Goal: Information Seeking & Learning: Learn about a topic

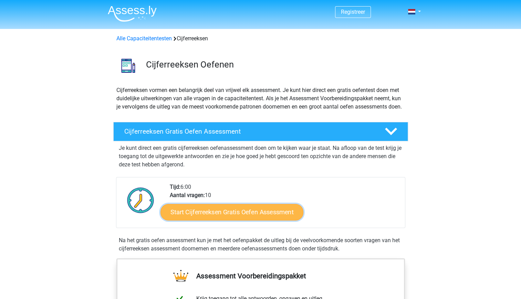
click at [217, 220] on link "Start Cijferreeksen Gratis Oefen Assessment" at bounding box center [232, 212] width 143 height 17
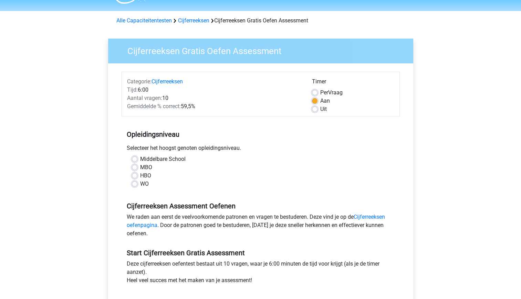
scroll to position [34, 0]
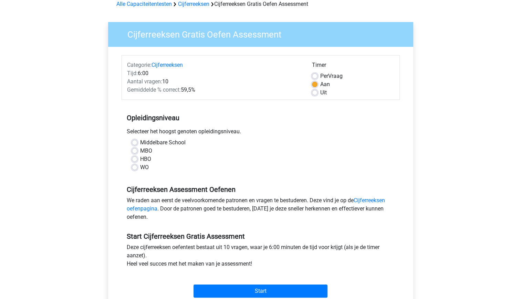
click at [140, 168] on label "WO" at bounding box center [144, 167] width 9 height 8
click at [133, 168] on input "WO" at bounding box center [135, 166] width 6 height 7
radio input "true"
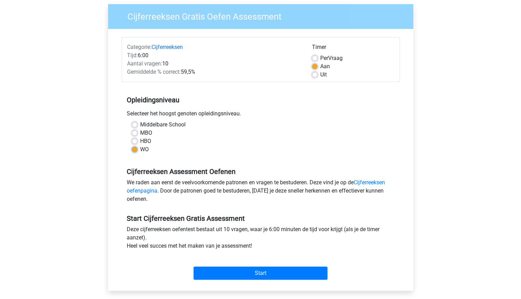
scroll to position [69, 0]
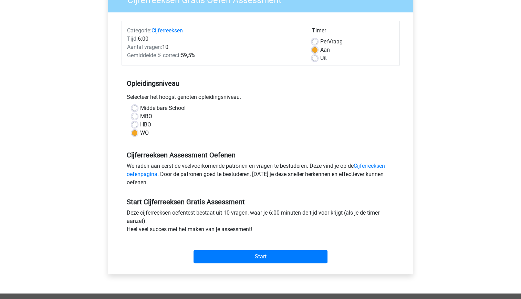
click at [321, 57] on label "Uit" at bounding box center [324, 58] width 7 height 8
click at [314, 57] on input "Uit" at bounding box center [315, 57] width 6 height 7
radio input "true"
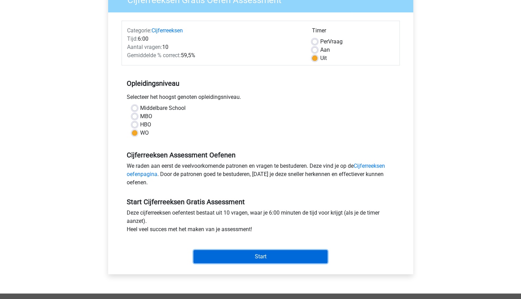
click at [216, 254] on input "Start" at bounding box center [261, 256] width 134 height 13
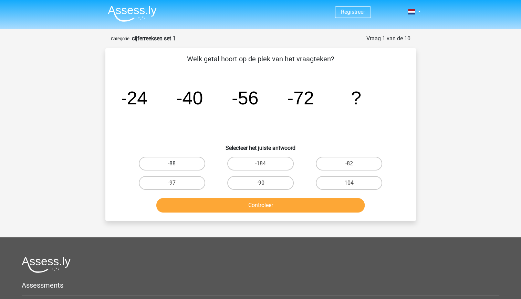
click at [168, 165] on label "-88" at bounding box center [172, 164] width 67 height 14
click at [172, 165] on input "-88" at bounding box center [174, 166] width 4 height 4
radio input "true"
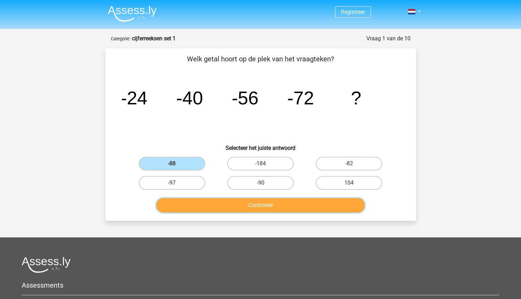
click at [276, 211] on button "Controleer" at bounding box center [260, 205] width 209 height 14
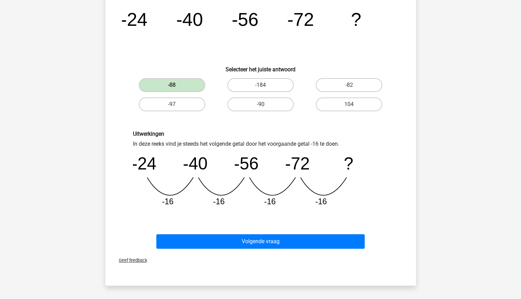
scroll to position [138, 0]
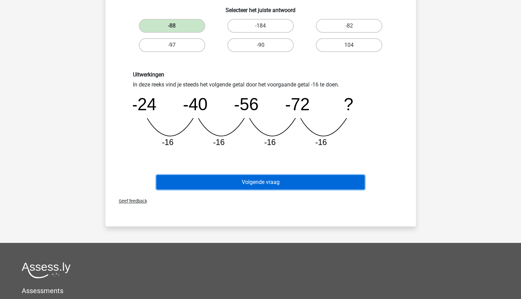
click at [293, 180] on button "Volgende vraag" at bounding box center [260, 182] width 209 height 14
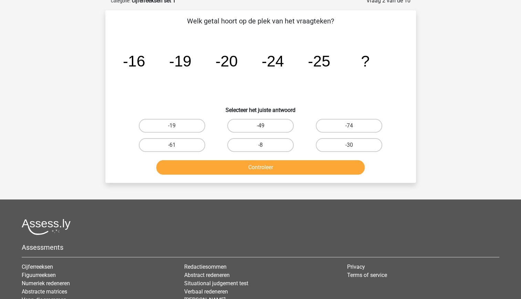
scroll to position [34, 0]
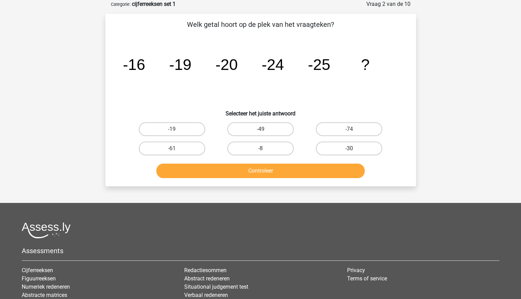
click at [343, 151] on label "-30" at bounding box center [349, 149] width 67 height 14
click at [349, 151] on input "-30" at bounding box center [351, 151] width 4 height 4
radio input "true"
click at [314, 173] on button "Controleer" at bounding box center [260, 171] width 209 height 14
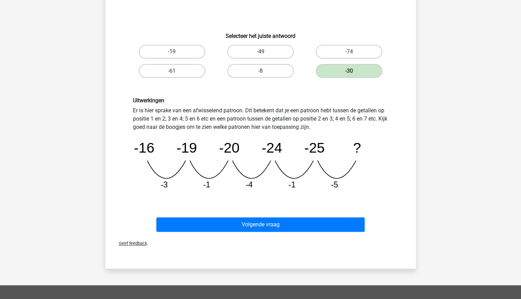
scroll to position [138, 0]
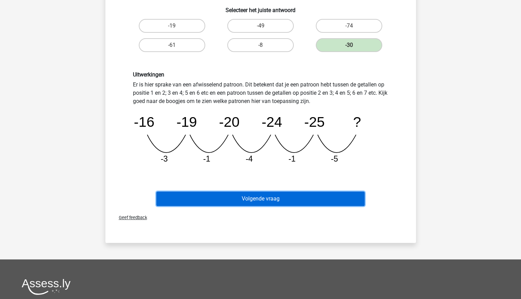
click at [302, 193] on button "Volgende vraag" at bounding box center [260, 199] width 209 height 14
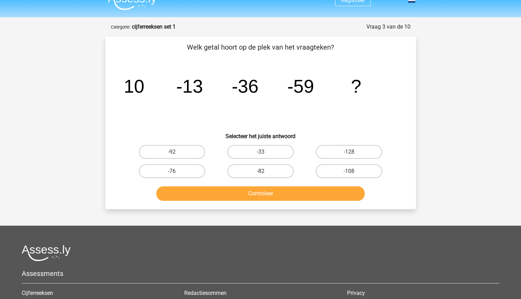
scroll to position [0, 0]
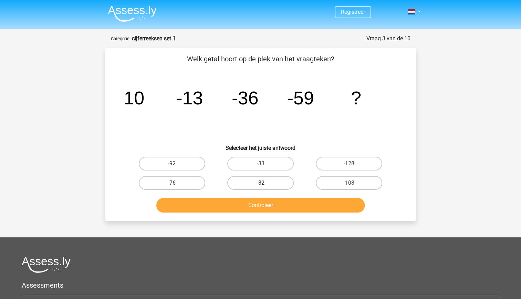
click at [277, 184] on label "-82" at bounding box center [260, 183] width 67 height 14
click at [265, 184] on input "-82" at bounding box center [263, 185] width 4 height 4
radio input "true"
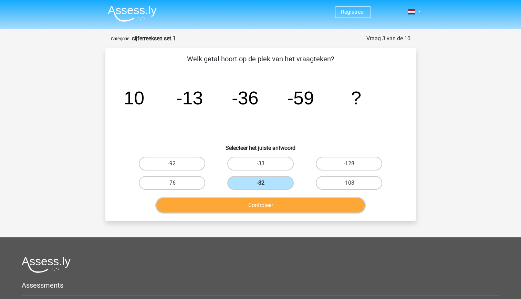
click at [286, 206] on button "Controleer" at bounding box center [260, 205] width 209 height 14
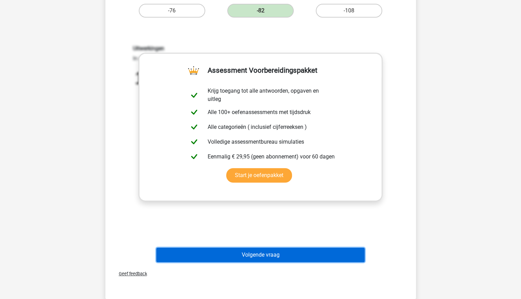
click at [295, 255] on button "Volgende vraag" at bounding box center [260, 255] width 209 height 14
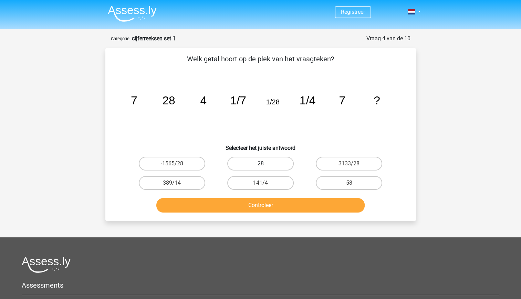
click at [286, 165] on label "28" at bounding box center [260, 164] width 67 height 14
click at [265, 165] on input "28" at bounding box center [263, 166] width 4 height 4
radio input "true"
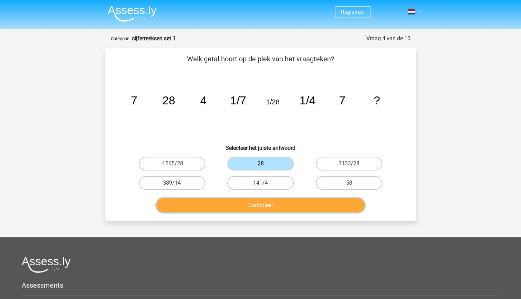
click at [298, 204] on button "Controleer" at bounding box center [260, 205] width 209 height 14
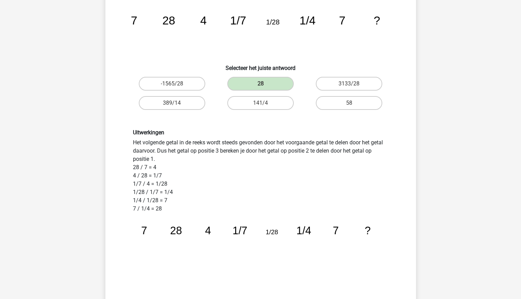
scroll to position [69, 0]
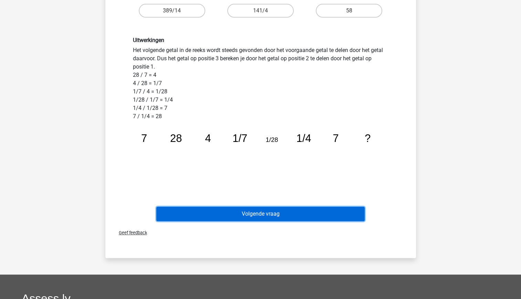
click at [251, 218] on button "Volgende vraag" at bounding box center [260, 214] width 209 height 14
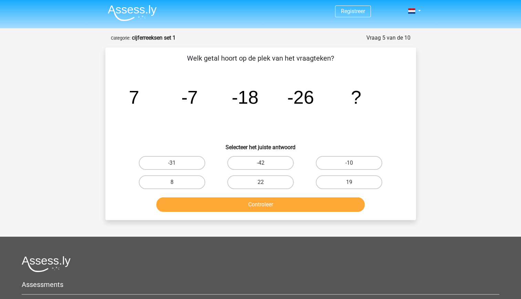
scroll to position [0, 0]
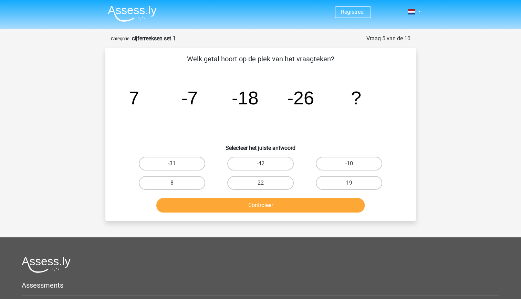
click at [170, 162] on label "-31" at bounding box center [172, 164] width 67 height 14
click at [172, 164] on input "-31" at bounding box center [174, 166] width 4 height 4
radio input "true"
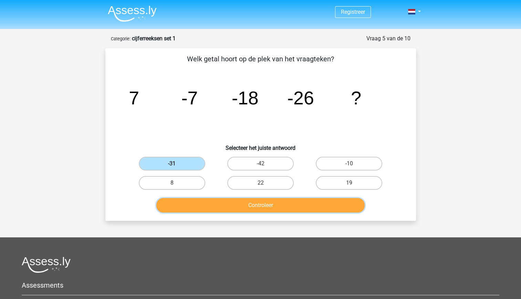
click at [240, 206] on button "Controleer" at bounding box center [260, 205] width 209 height 14
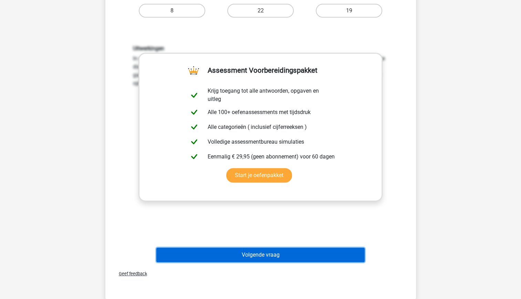
click at [257, 257] on button "Volgende vraag" at bounding box center [260, 255] width 209 height 14
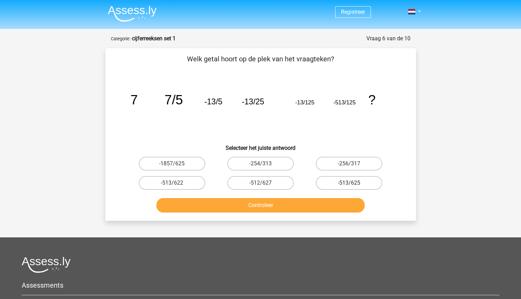
click at [332, 179] on label "-513/625" at bounding box center [349, 183] width 67 height 14
click at [349, 183] on input "-513/625" at bounding box center [351, 185] width 4 height 4
radio input "true"
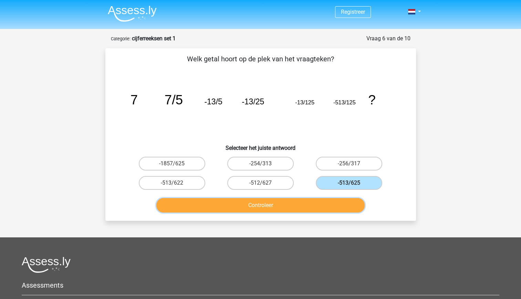
click at [306, 199] on button "Controleer" at bounding box center [260, 205] width 209 height 14
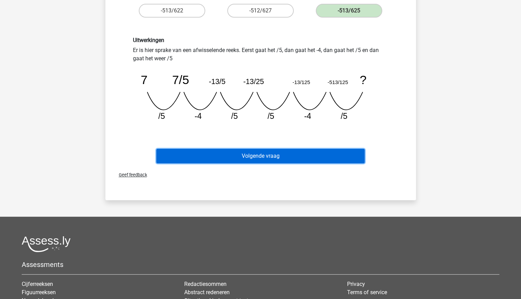
click at [320, 157] on button "Volgende vraag" at bounding box center [260, 156] width 209 height 14
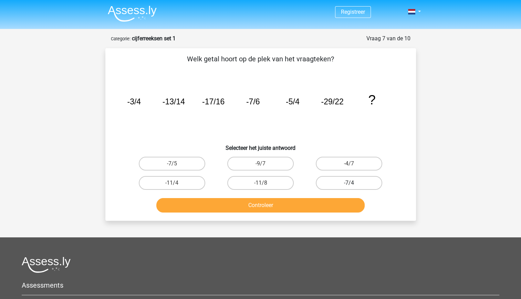
click at [348, 180] on label "-7/4" at bounding box center [349, 183] width 67 height 14
click at [349, 183] on input "-7/4" at bounding box center [351, 185] width 4 height 4
radio input "true"
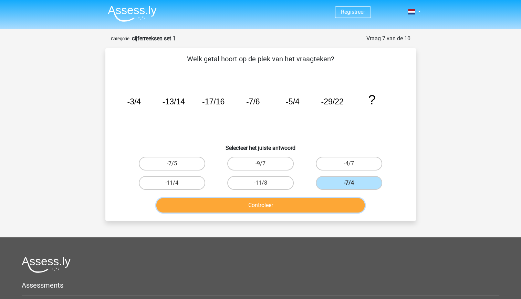
click at [321, 206] on button "Controleer" at bounding box center [260, 205] width 209 height 14
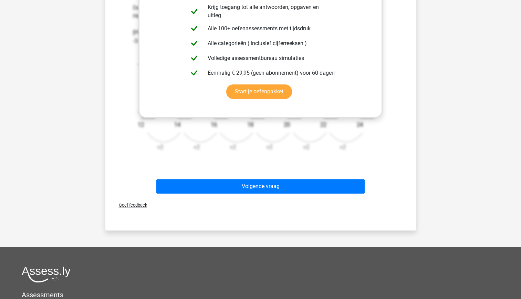
scroll to position [241, 0]
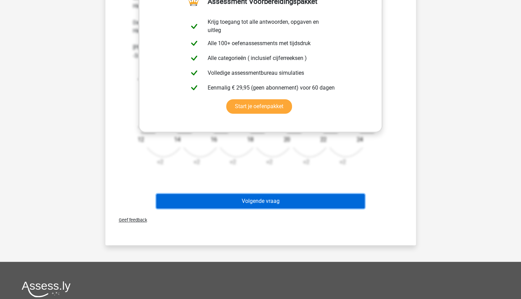
click at [361, 197] on button "Volgende vraag" at bounding box center [260, 201] width 209 height 14
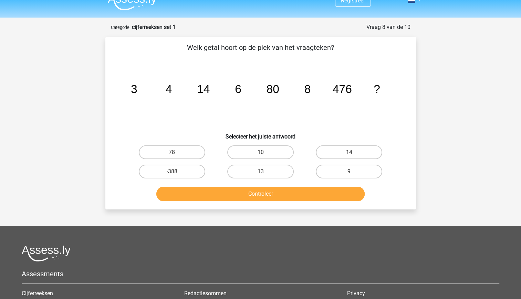
scroll to position [0, 0]
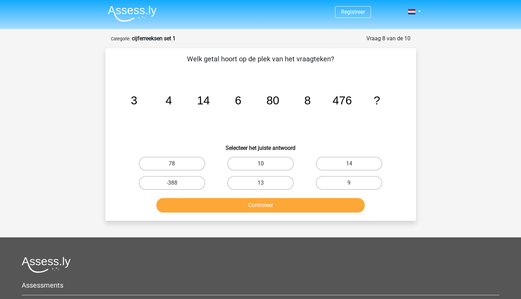
click at [256, 167] on label "10" at bounding box center [260, 164] width 67 height 14
click at [261, 167] on input "10" at bounding box center [263, 166] width 4 height 4
radio input "true"
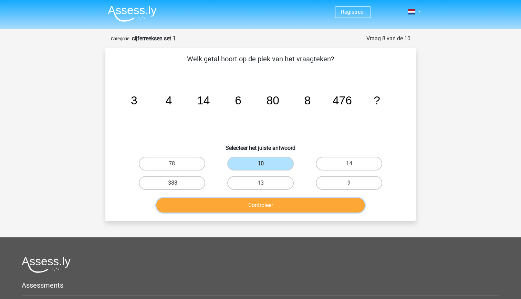
click at [283, 209] on button "Controleer" at bounding box center [260, 205] width 209 height 14
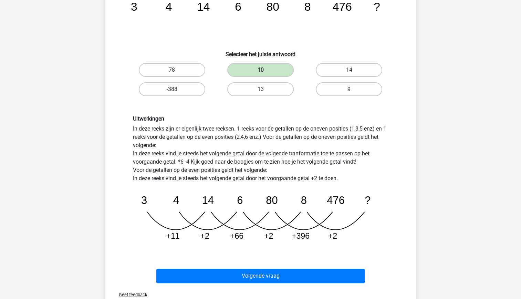
scroll to position [138, 0]
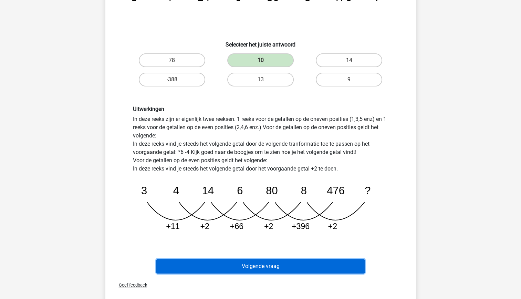
click at [231, 261] on button "Volgende vraag" at bounding box center [260, 266] width 209 height 14
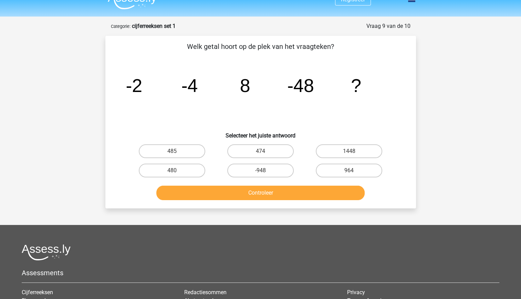
scroll to position [0, 0]
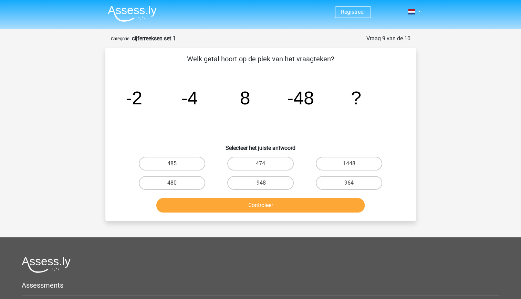
click at [353, 186] on input "964" at bounding box center [351, 185] width 4 height 4
radio input "true"
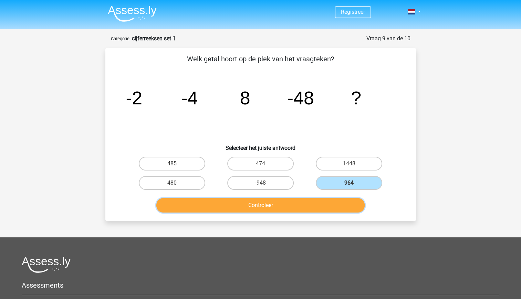
click at [313, 202] on button "Controleer" at bounding box center [260, 205] width 209 height 14
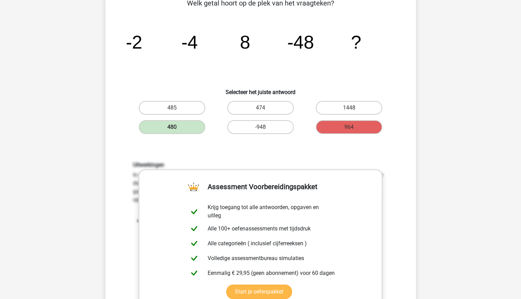
scroll to position [34, 0]
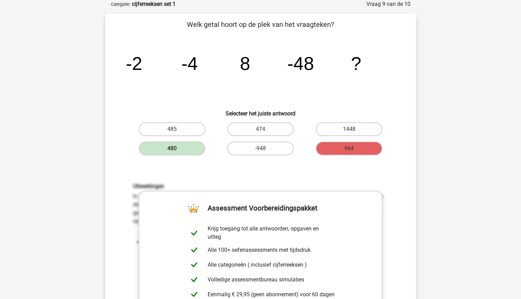
click at [339, 179] on div "Uitwerkingen In deze reeks vind je het tweede getal door het eerste getal *2 te…" at bounding box center [260, 273] width 289 height 214
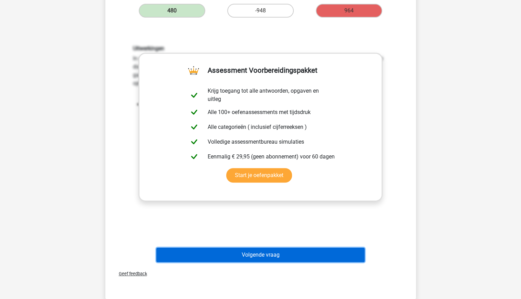
click at [281, 251] on button "Volgende vraag" at bounding box center [260, 255] width 209 height 14
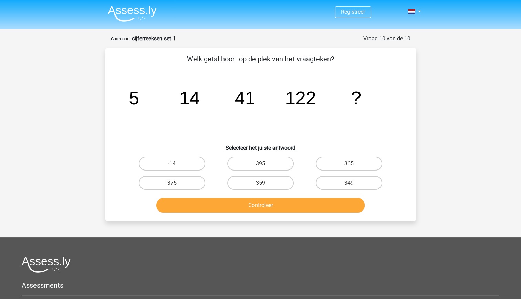
scroll to position [0, 0]
click at [252, 165] on label "395" at bounding box center [260, 164] width 67 height 14
click at [261, 165] on input "395" at bounding box center [263, 166] width 4 height 4
radio input "true"
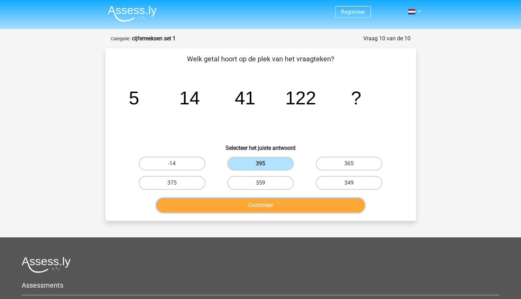
click at [258, 210] on button "Controleer" at bounding box center [260, 205] width 209 height 14
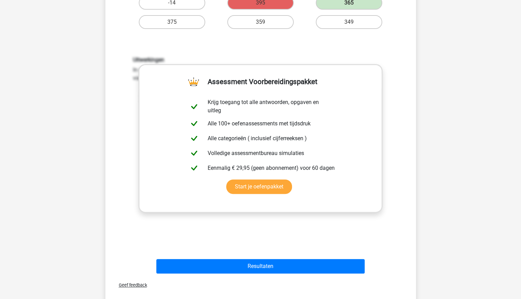
scroll to position [172, 0]
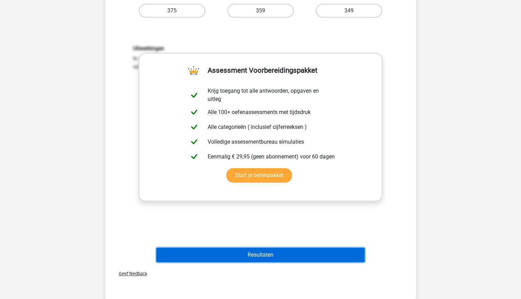
click at [296, 255] on button "Resultaten" at bounding box center [260, 255] width 209 height 14
